Goal: Book appointment/travel/reservation

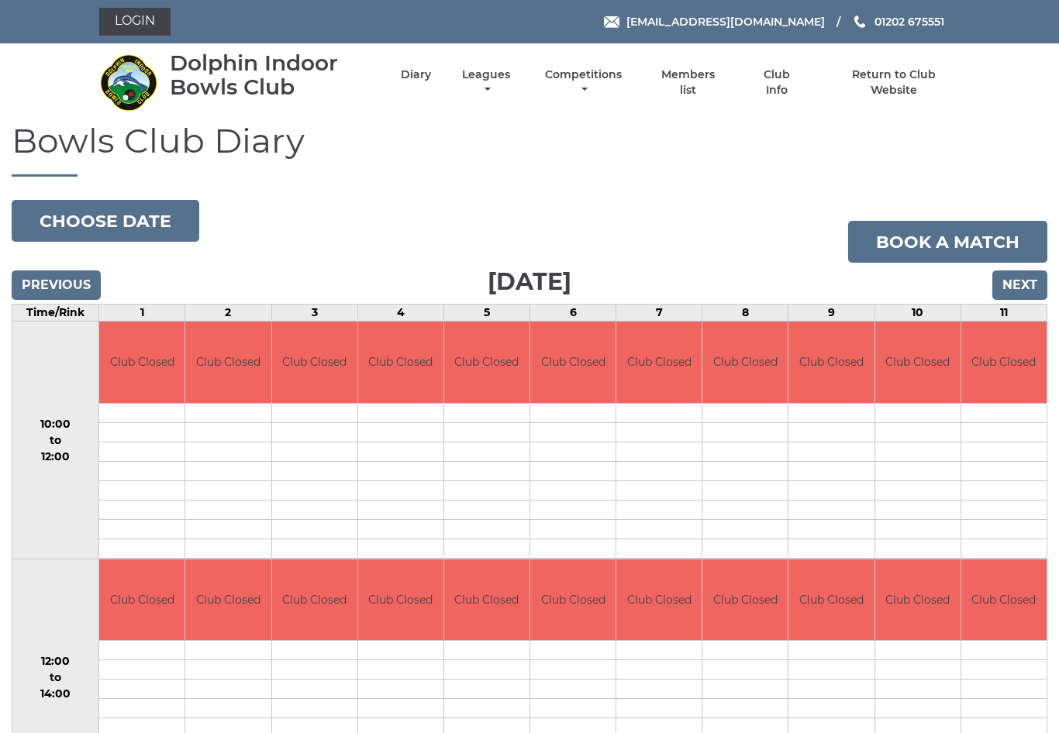
click at [1023, 285] on input "Next" at bounding box center [1019, 284] width 55 height 29
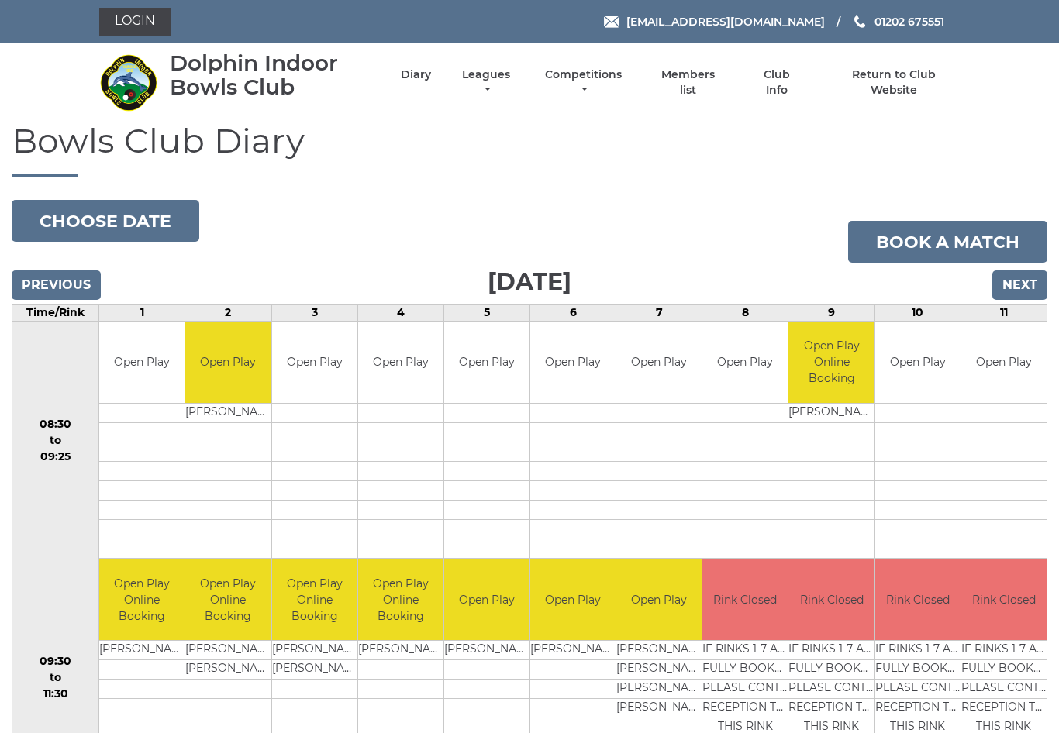
click at [962, 241] on link "Book a match" at bounding box center [947, 242] width 199 height 42
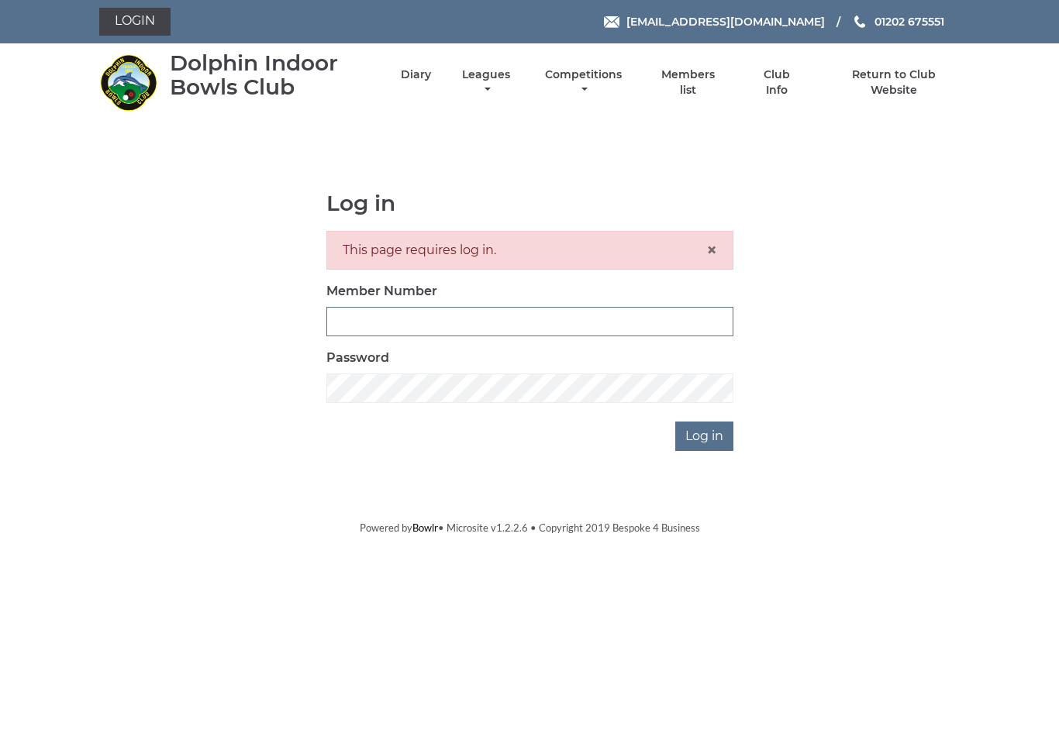
type input "3453"
click at [704, 436] on input "Log in" at bounding box center [704, 436] width 58 height 29
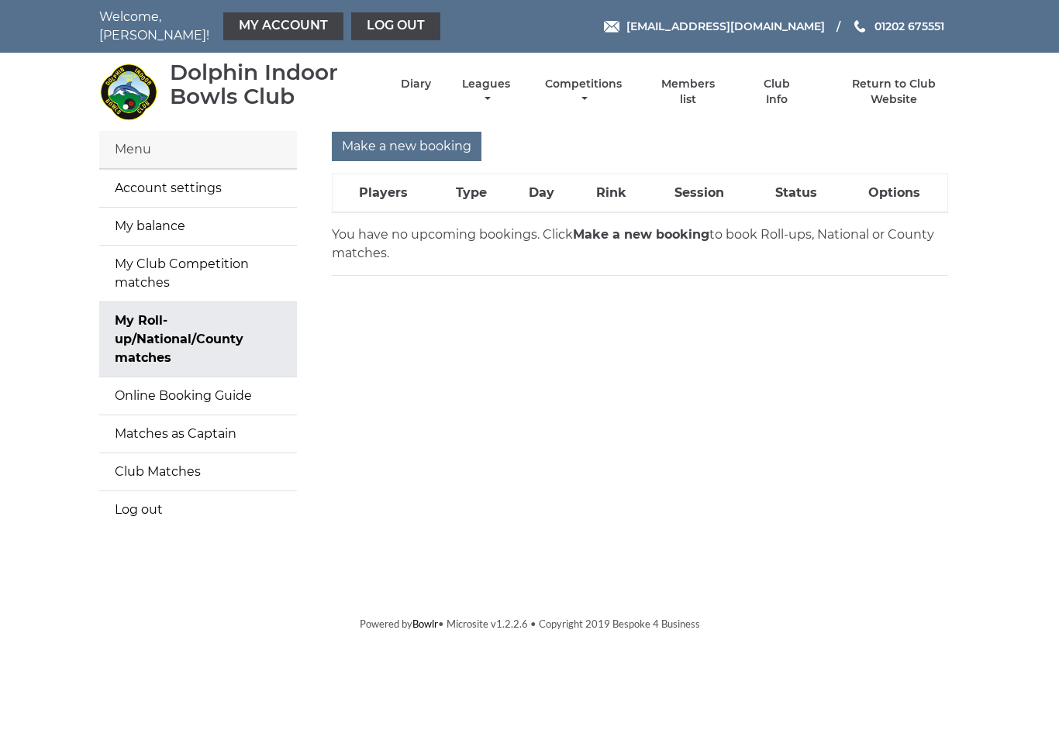
click at [210, 336] on link "My Roll-up/National/County matches" at bounding box center [198, 339] width 198 height 74
click at [214, 218] on link "My balance" at bounding box center [198, 226] width 198 height 37
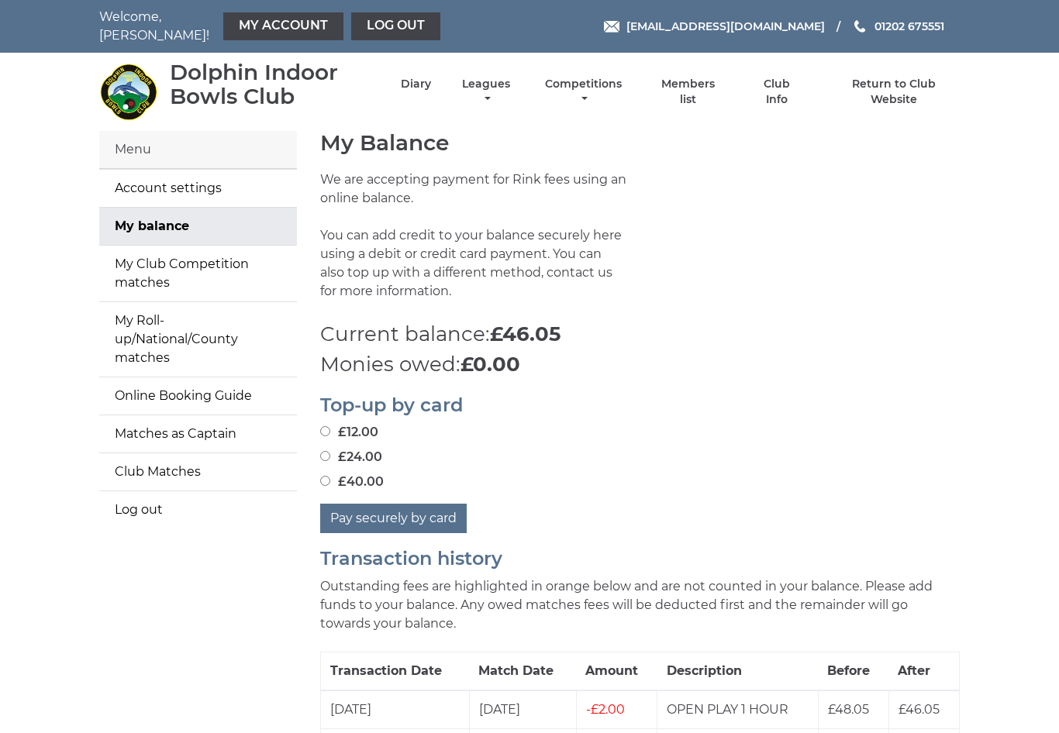
click at [429, 80] on link "Diary" at bounding box center [416, 84] width 30 height 15
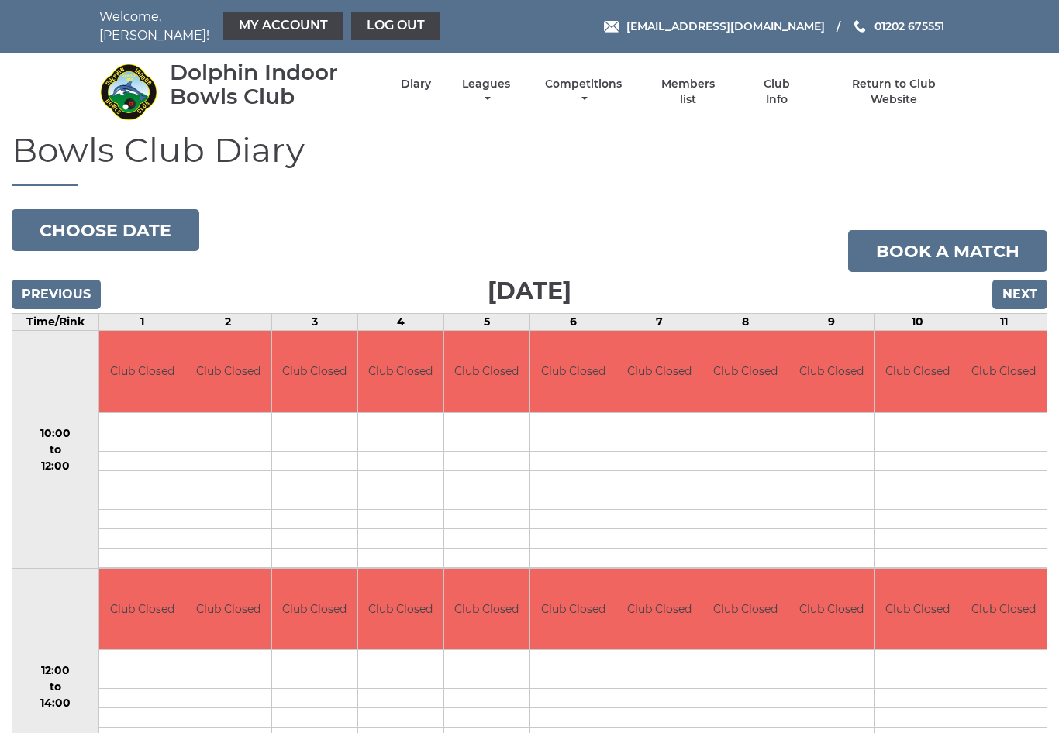
click at [1026, 287] on input "Next" at bounding box center [1019, 294] width 55 height 29
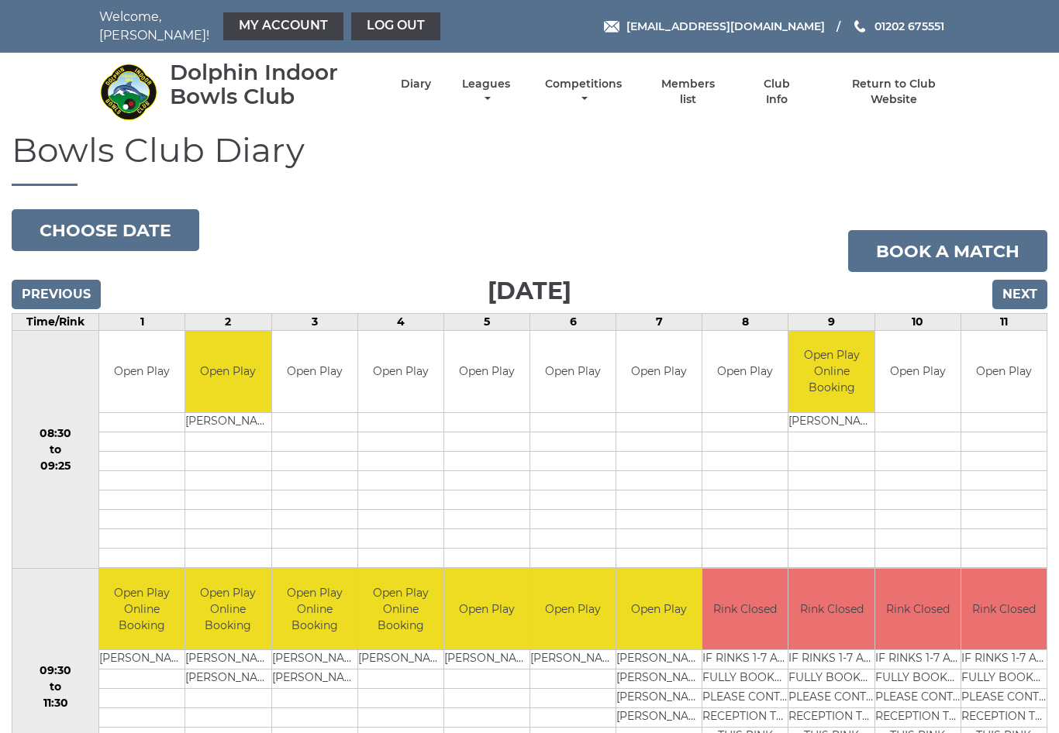
click at [1018, 285] on input "Next" at bounding box center [1019, 294] width 55 height 29
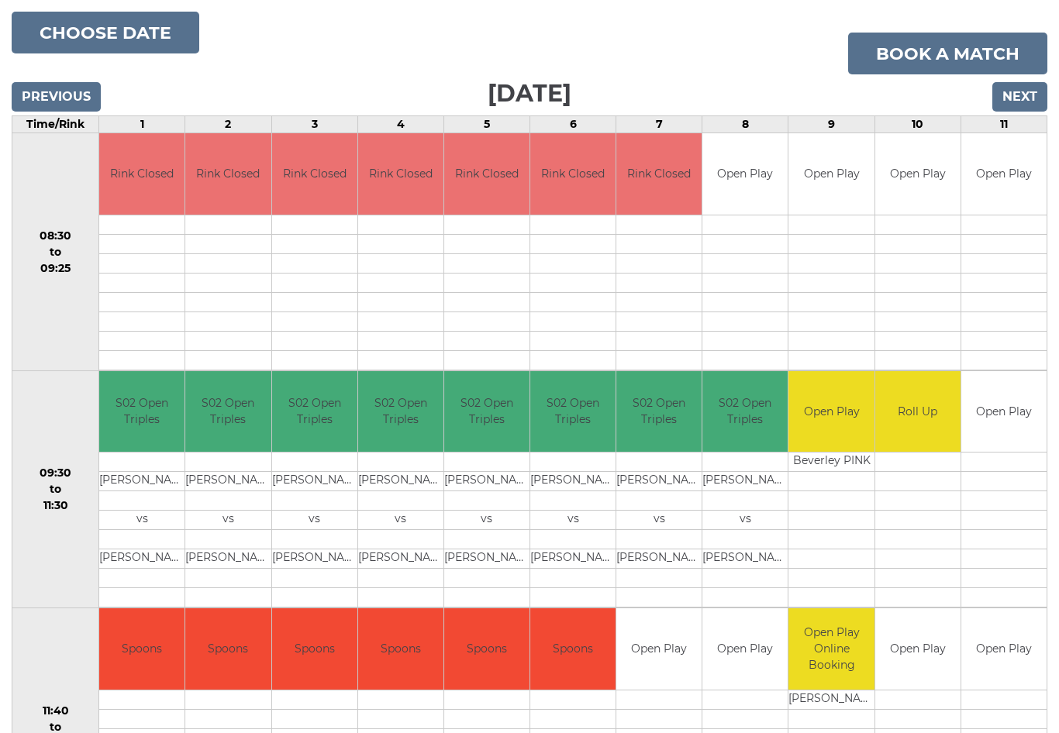
scroll to position [196, 0]
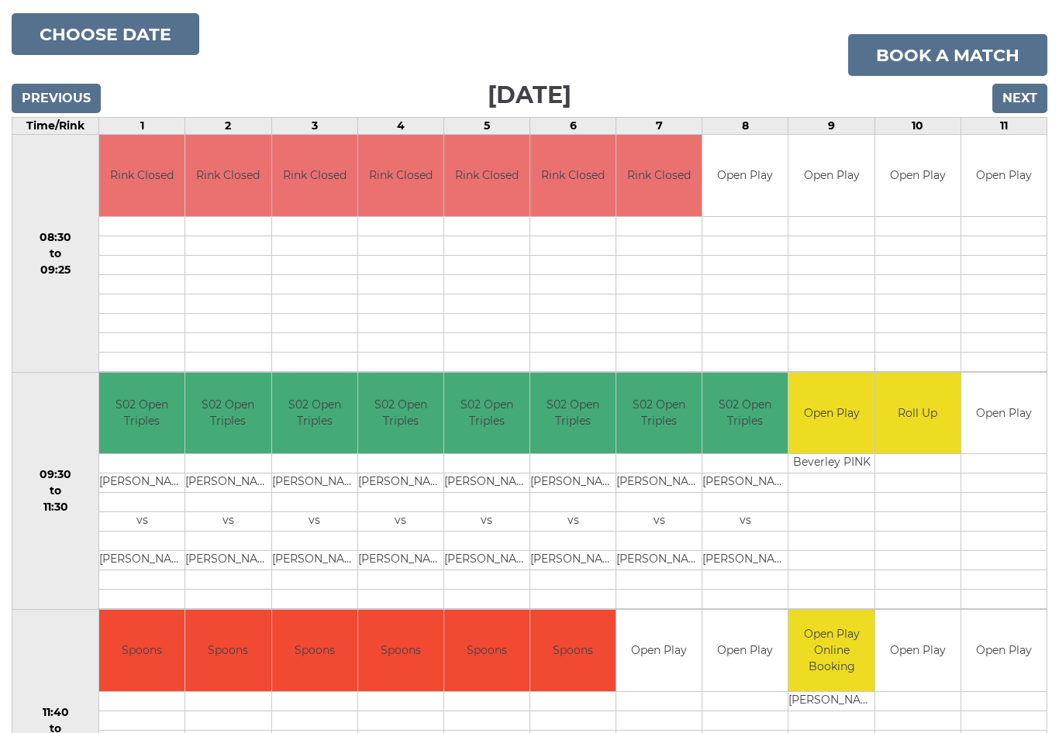
click at [1023, 88] on input "Next" at bounding box center [1019, 98] width 55 height 29
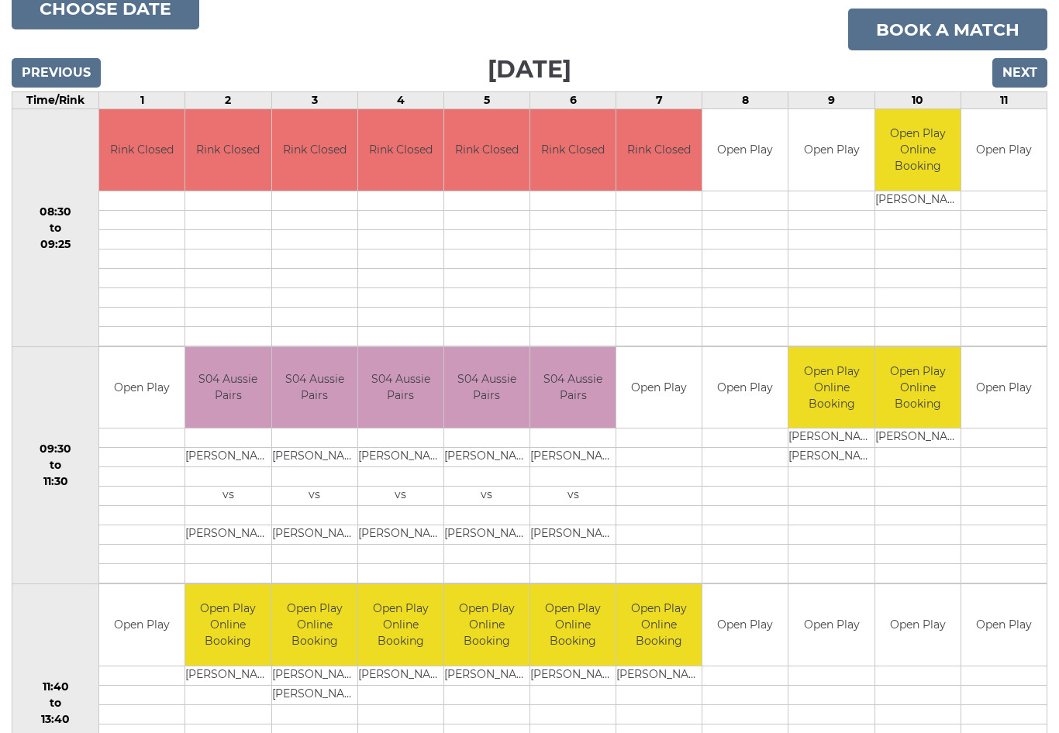
scroll to position [222, 0]
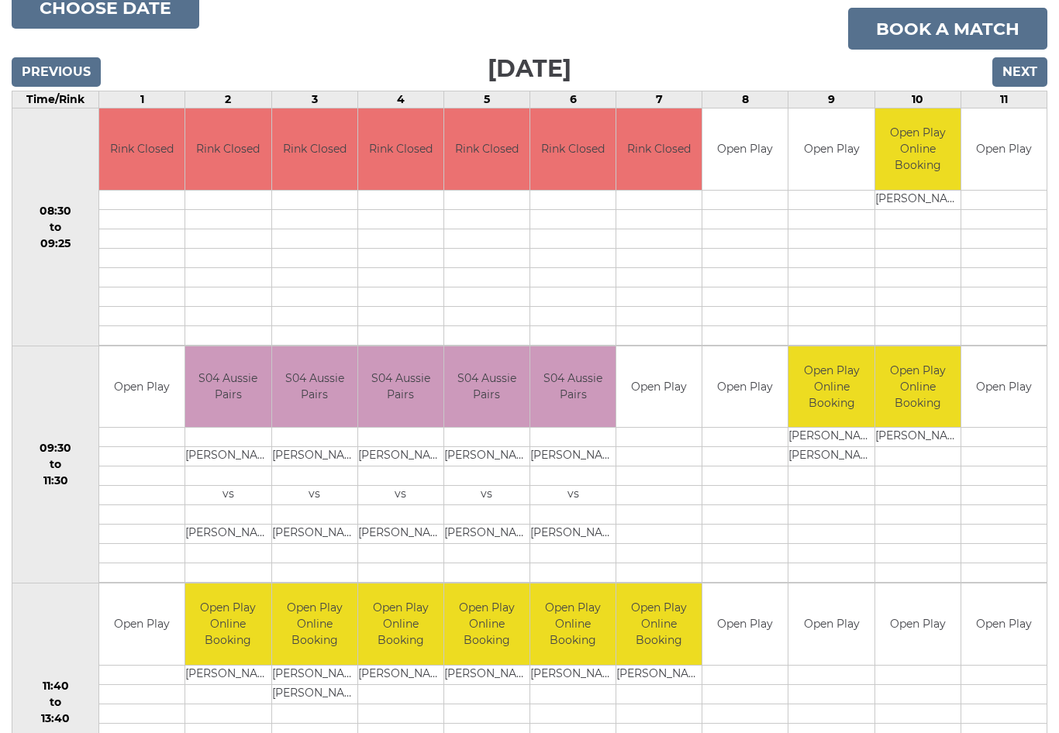
click at [1034, 61] on input "Next" at bounding box center [1019, 72] width 55 height 29
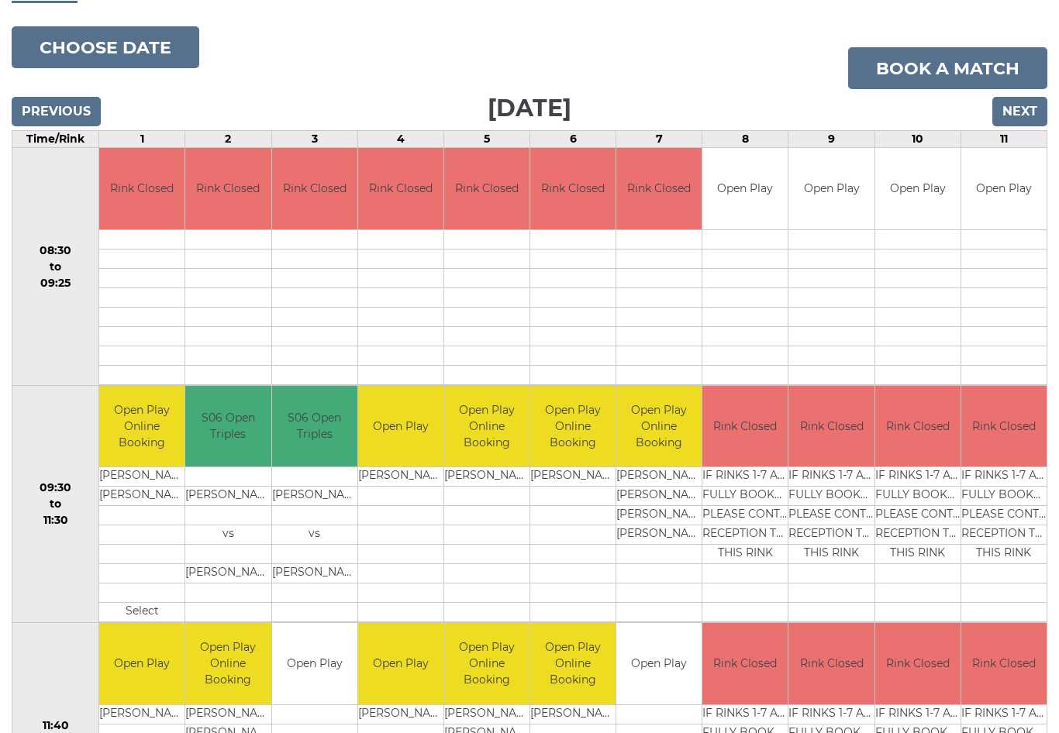
scroll to position [183, 0]
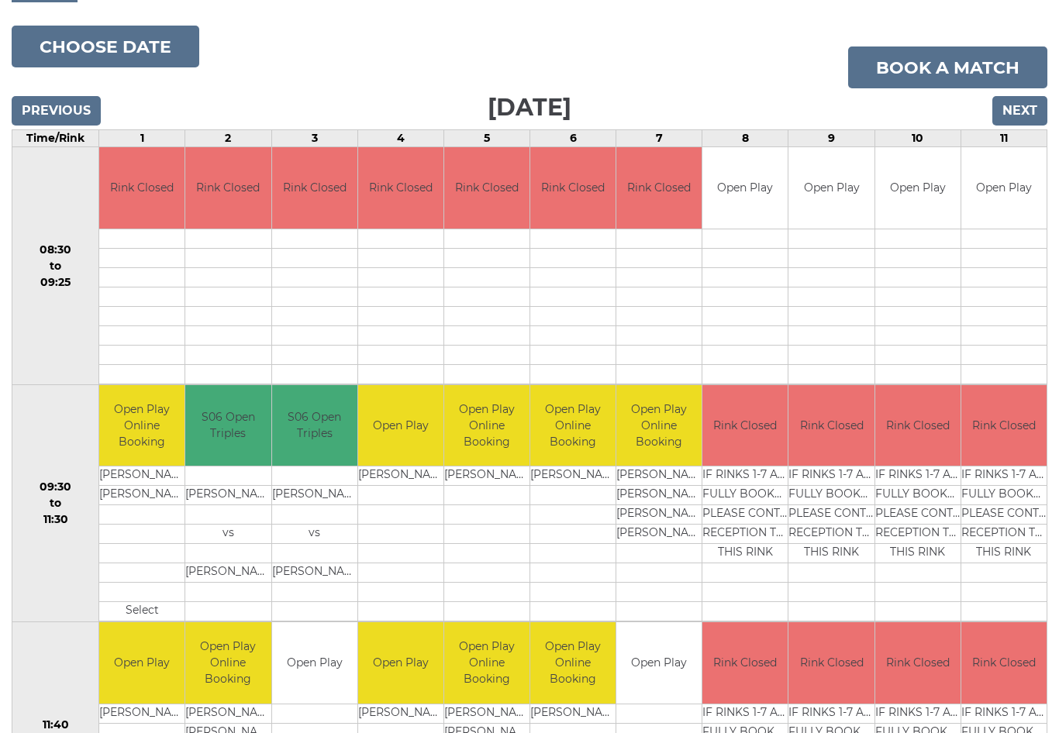
click at [1023, 101] on input "Next" at bounding box center [1019, 111] width 55 height 29
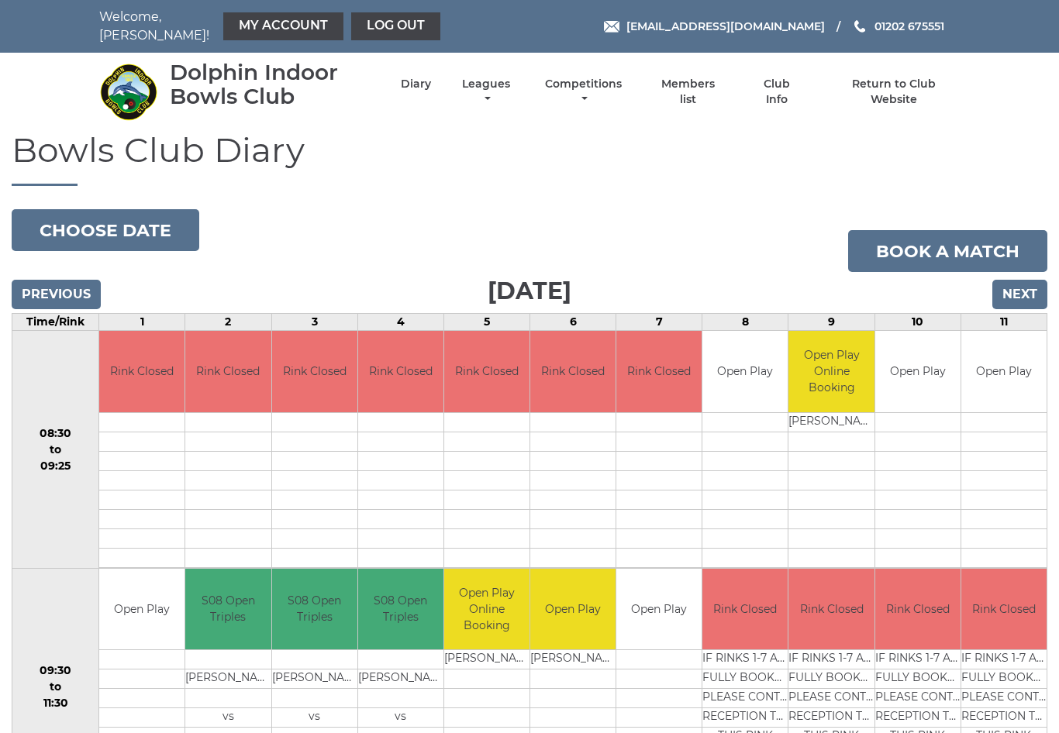
click at [1025, 291] on input "Next" at bounding box center [1019, 294] width 55 height 29
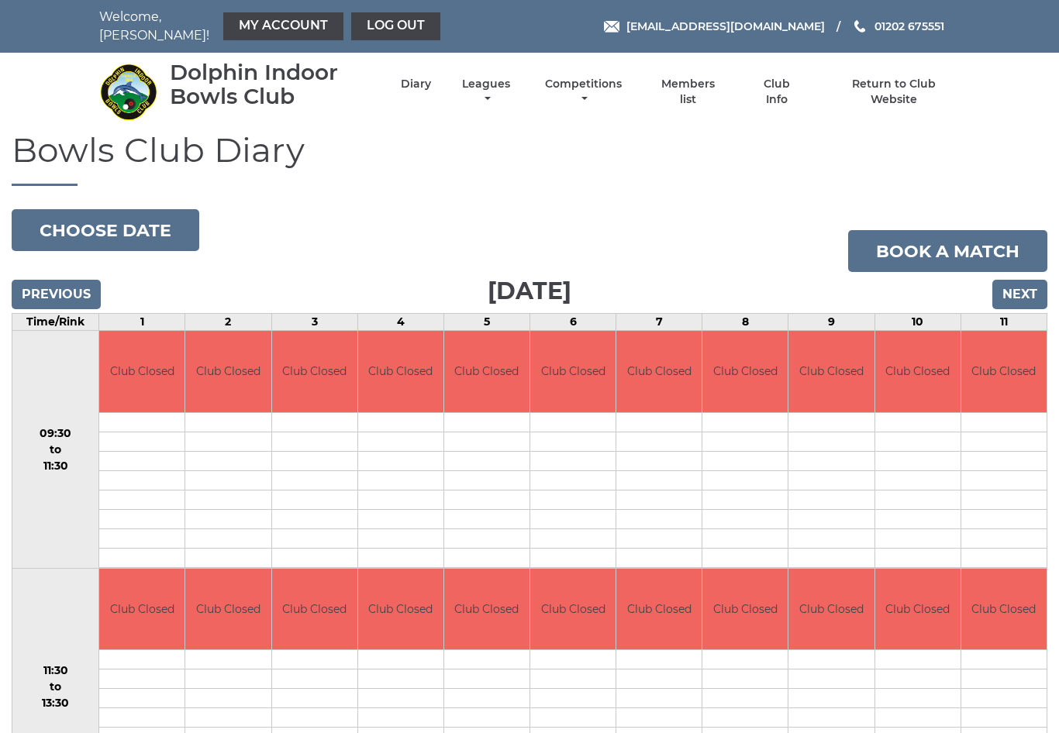
click at [1021, 290] on input "Next" at bounding box center [1019, 294] width 55 height 29
click at [1026, 288] on input "Next" at bounding box center [1019, 294] width 55 height 29
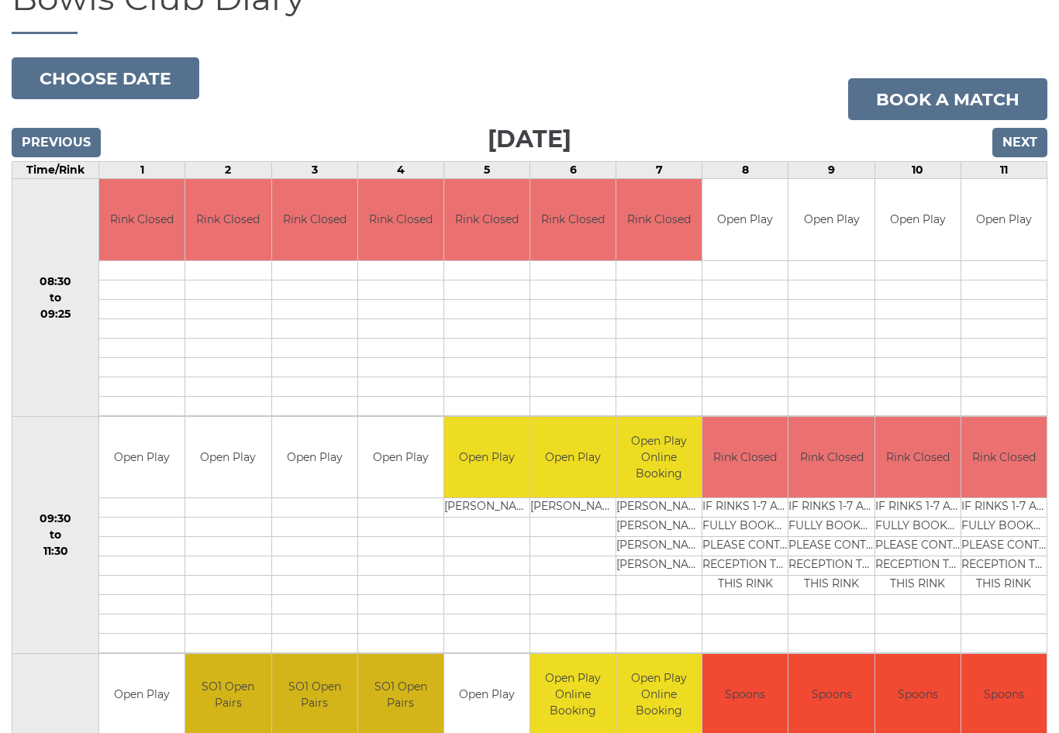
scroll to position [171, 0]
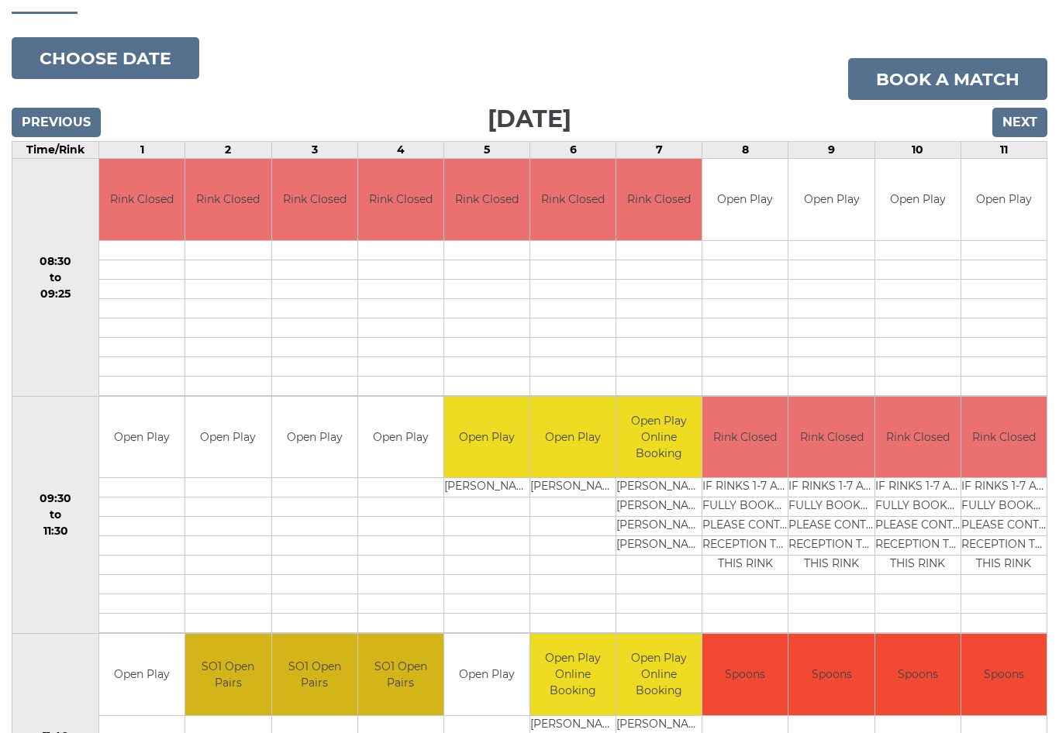
click at [1023, 112] on input "Next" at bounding box center [1019, 122] width 55 height 29
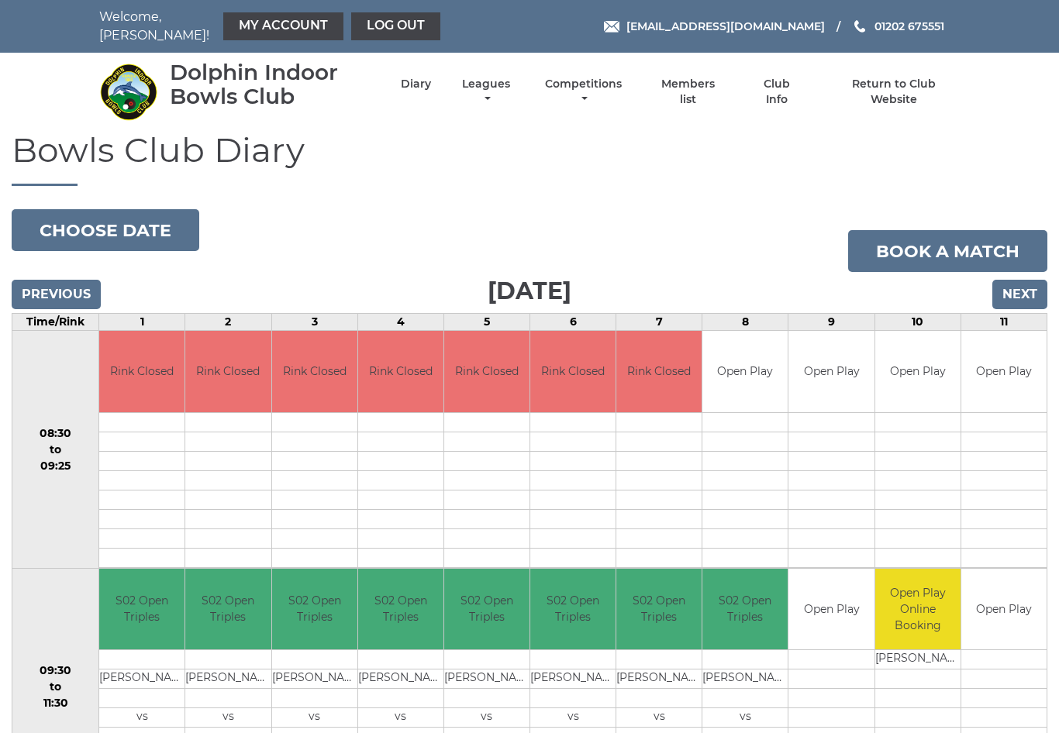
click at [1018, 296] on input "Next" at bounding box center [1019, 294] width 55 height 29
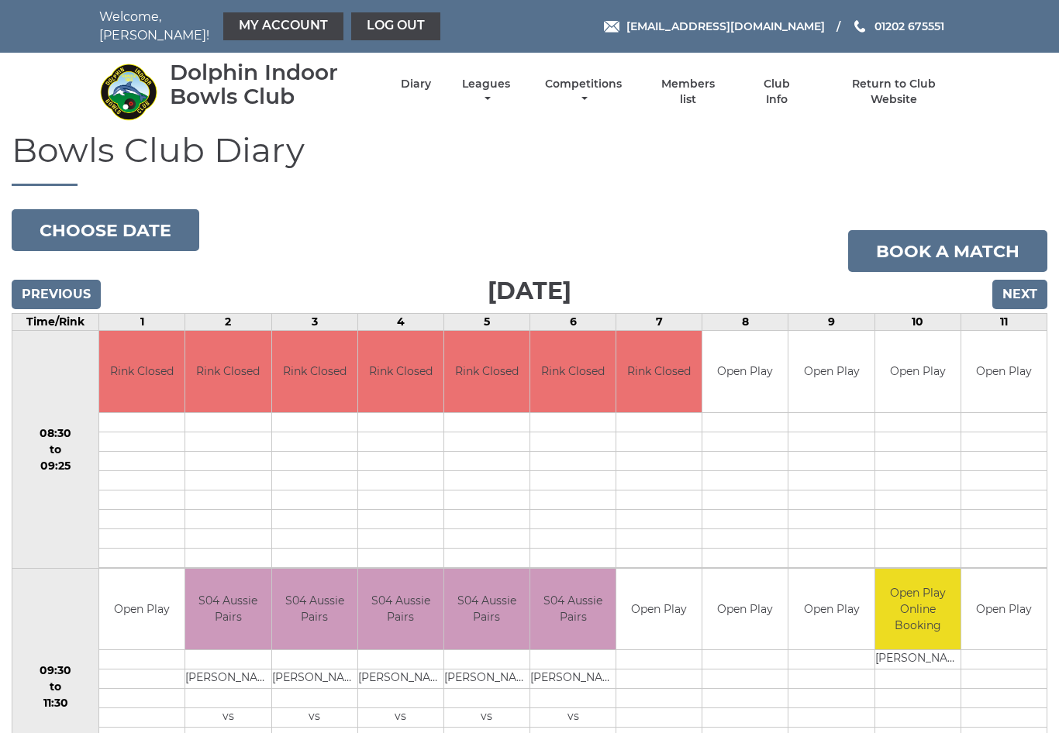
click at [1026, 289] on input "Next" at bounding box center [1019, 294] width 55 height 29
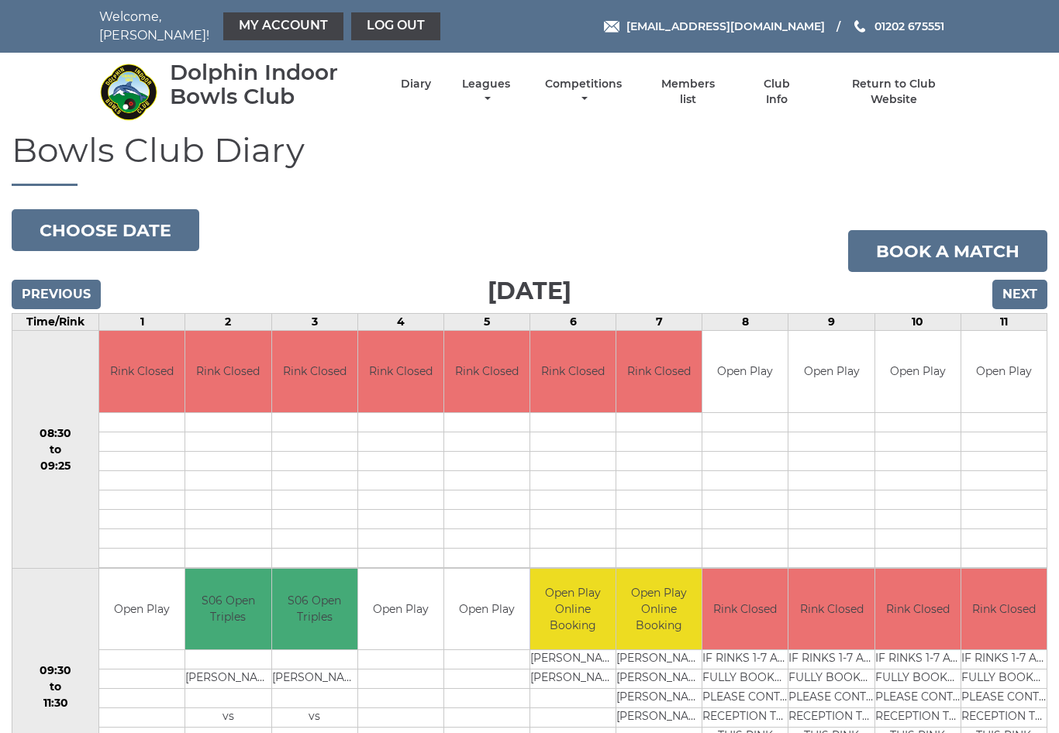
click at [1032, 287] on input "Next" at bounding box center [1019, 294] width 55 height 29
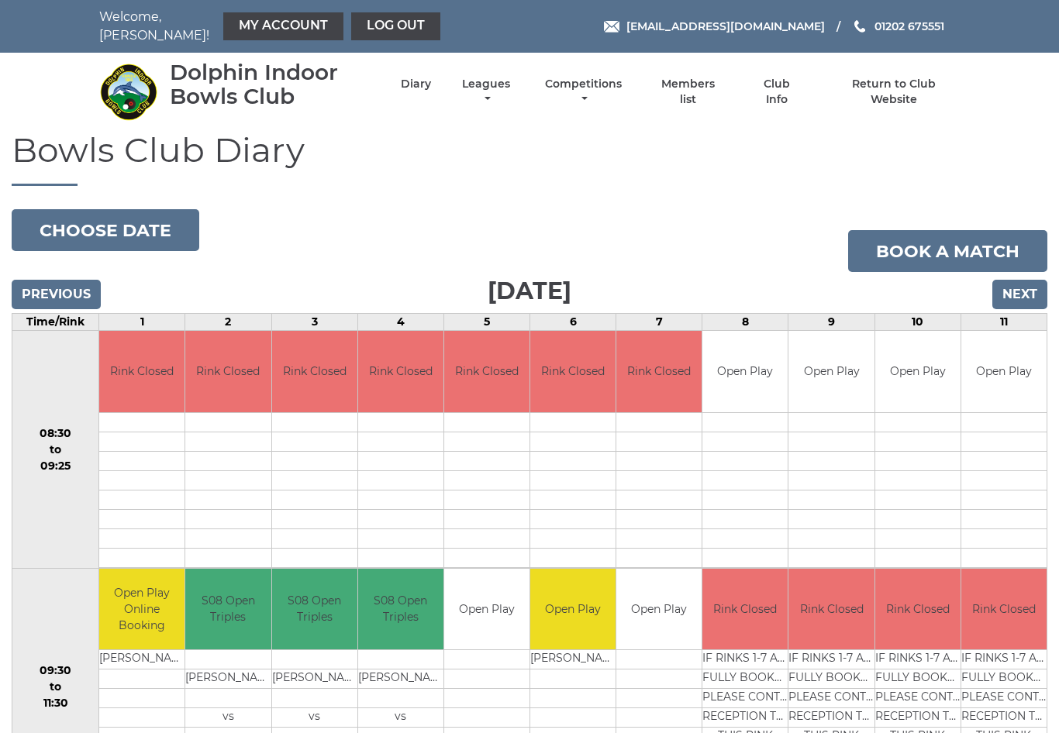
click at [1008, 288] on input "Next" at bounding box center [1019, 294] width 55 height 29
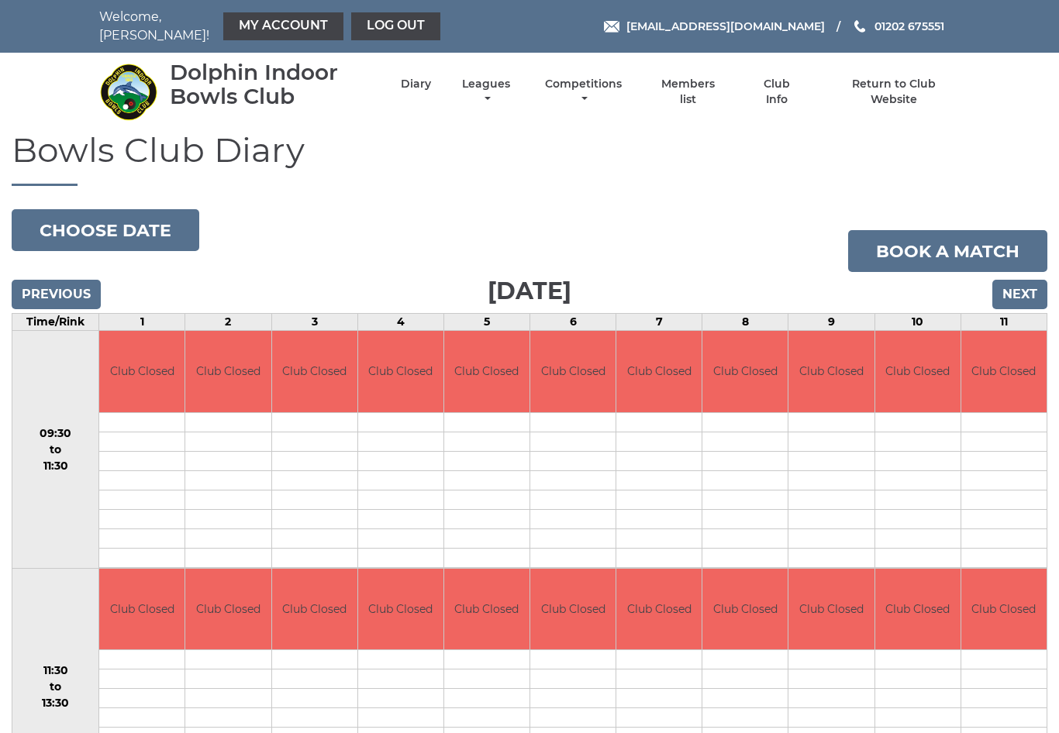
click at [1019, 290] on input "Next" at bounding box center [1019, 294] width 55 height 29
click at [1025, 287] on input "Next" at bounding box center [1019, 294] width 55 height 29
